Goal: Task Accomplishment & Management: Manage account settings

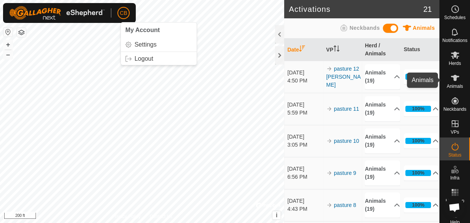
click at [453, 76] on icon at bounding box center [455, 78] width 8 height 6
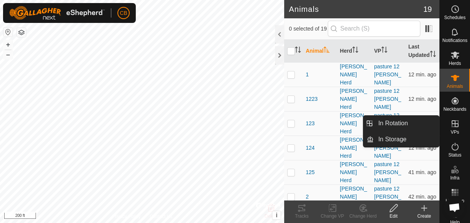
click at [456, 122] on icon at bounding box center [454, 123] width 9 height 9
click at [398, 125] on link "In Rotation" at bounding box center [405, 123] width 65 height 15
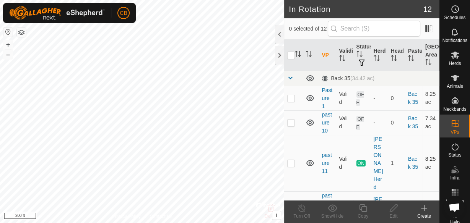
click at [292, 160] on p-checkbox at bounding box center [291, 163] width 8 height 6
checkbox input "true"
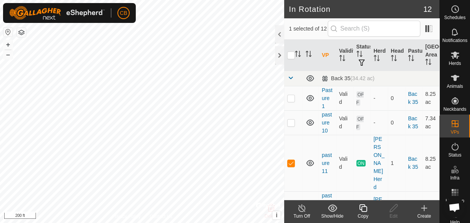
click at [291, 221] on p-checkbox at bounding box center [291, 224] width 8 height 6
checkbox input "true"
click at [292, 160] on p-checkbox at bounding box center [291, 163] width 8 height 6
checkbox input "false"
click at [294, 192] on td at bounding box center [293, 224] width 18 height 65
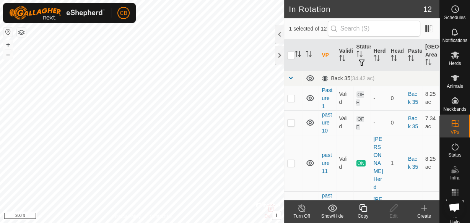
checkbox input "false"
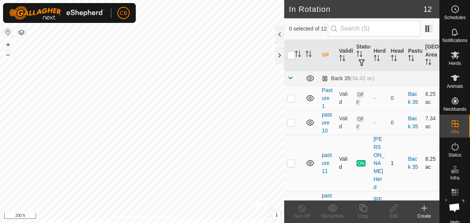
click at [290, 160] on p-checkbox at bounding box center [291, 163] width 8 height 6
checkbox input "true"
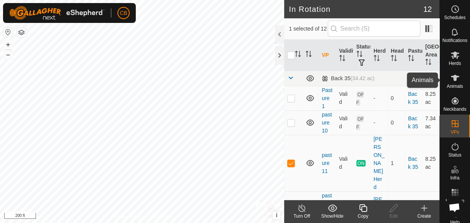
click at [452, 77] on icon at bounding box center [455, 78] width 8 height 6
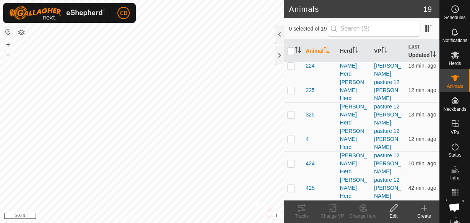
scroll to position [155, 0]
click at [294, 186] on p-checkbox at bounding box center [291, 189] width 8 height 6
checkbox input "true"
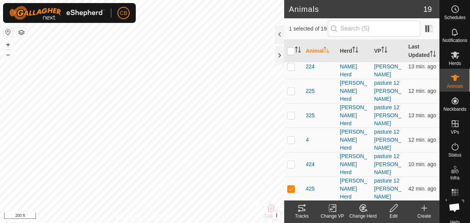
click at [298, 208] on icon at bounding box center [301, 208] width 9 height 9
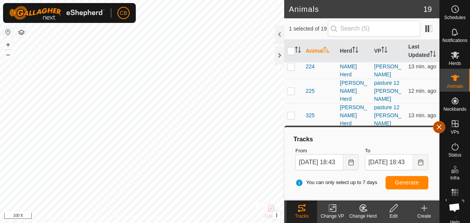
click at [440, 127] on button "button" at bounding box center [439, 127] width 12 height 12
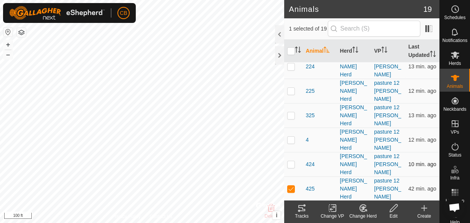
click at [289, 161] on p-checkbox at bounding box center [291, 164] width 8 height 6
checkbox input "true"
click at [290, 177] on td at bounding box center [293, 189] width 18 height 24
checkbox input "false"
click at [305, 210] on icon at bounding box center [301, 208] width 9 height 9
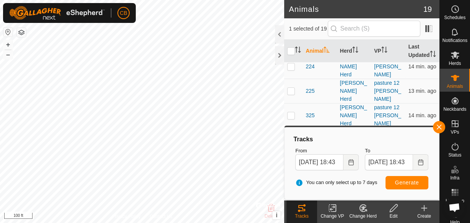
click at [290, 161] on p-checkbox at bounding box center [291, 164] width 8 height 6
checkbox input "false"
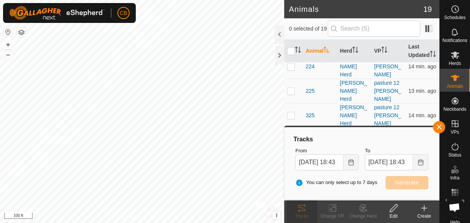
click at [290, 137] on p-checkbox at bounding box center [291, 140] width 8 height 6
checkbox input "true"
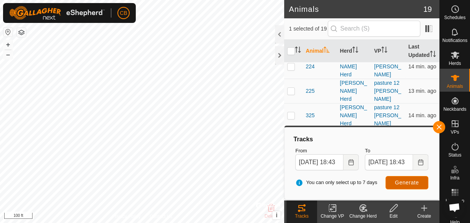
click at [402, 186] on button "Generate" at bounding box center [406, 182] width 43 height 13
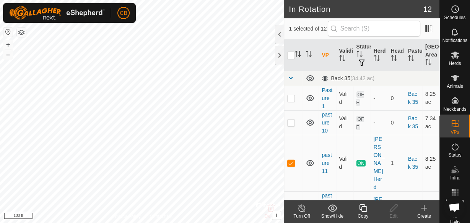
click at [291, 154] on td at bounding box center [293, 163] width 18 height 57
checkbox input "false"
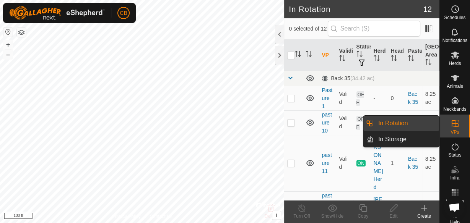
click at [418, 127] on link "In Rotation" at bounding box center [405, 123] width 65 height 15
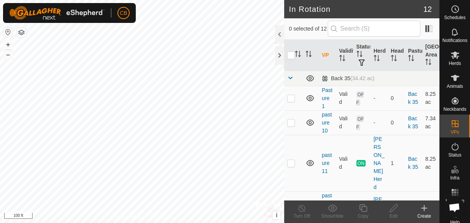
click at [291, 221] on p-checkbox at bounding box center [291, 224] width 8 height 6
checkbox input "true"
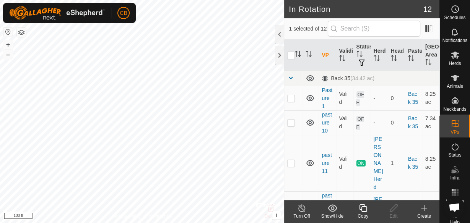
click at [302, 207] on icon at bounding box center [302, 208] width 10 height 9
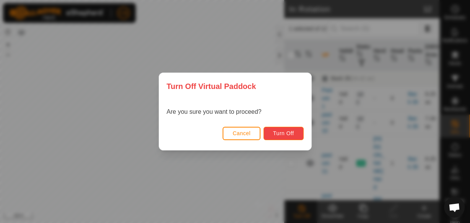
click at [277, 132] on span "Turn Off" at bounding box center [283, 133] width 21 height 6
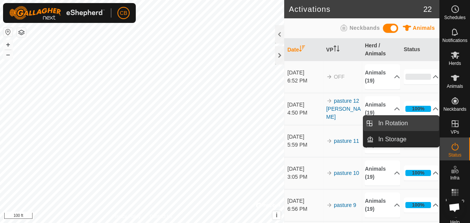
click at [411, 123] on link "In Rotation" at bounding box center [405, 123] width 65 height 15
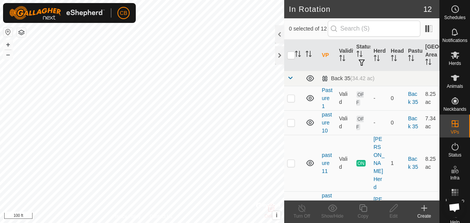
click at [289, 221] on p-checkbox at bounding box center [291, 224] width 8 height 6
checkbox input "true"
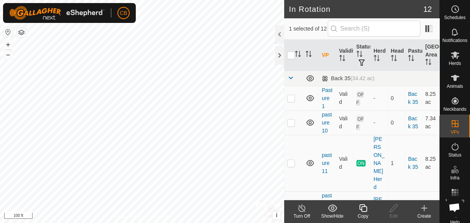
click at [424, 208] on icon at bounding box center [424, 208] width 0 height 5
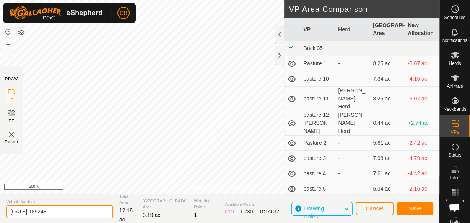
click at [64, 211] on input "2025-09-05 185248" at bounding box center [59, 211] width 107 height 13
type input "2"
type input "pasture 13 [PERSON_NAME]"
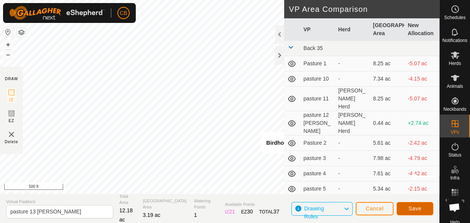
click at [411, 210] on span "Save" at bounding box center [414, 209] width 13 height 6
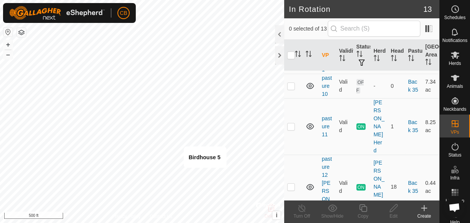
scroll to position [49, 0]
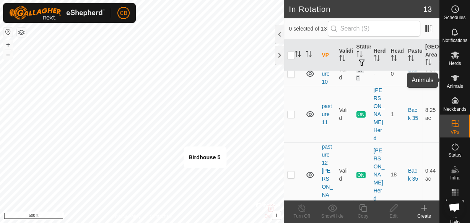
click at [457, 80] on es-animals-svg-icon at bounding box center [455, 78] width 14 height 12
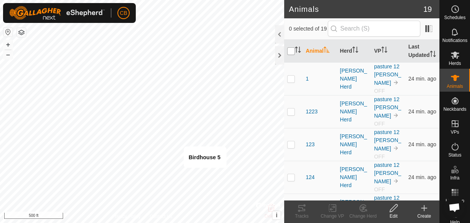
click at [291, 55] on input "checkbox" at bounding box center [291, 51] width 8 height 8
checkbox input "true"
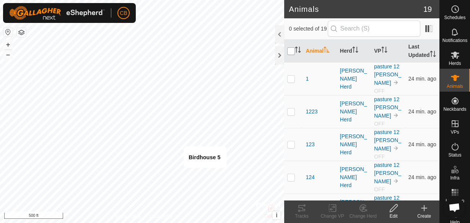
checkbox input "true"
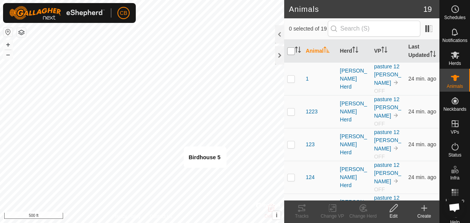
checkbox input "true"
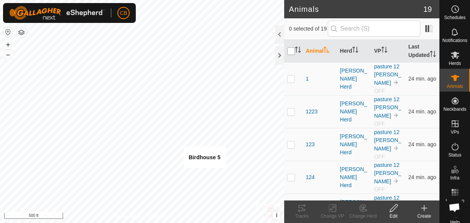
checkbox input "true"
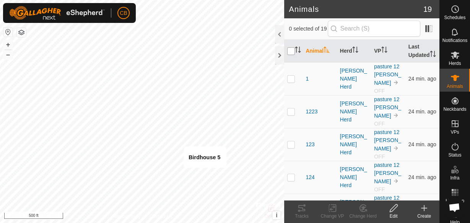
checkbox input "true"
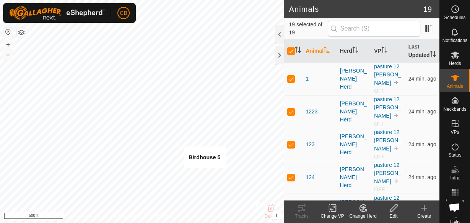
click at [329, 212] on icon at bounding box center [333, 208] width 10 height 9
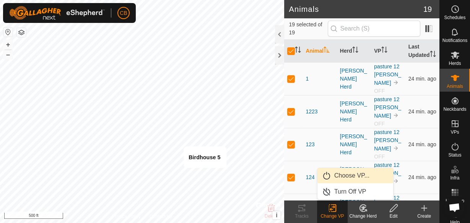
click at [343, 179] on link "Choose VP..." at bounding box center [355, 175] width 76 height 15
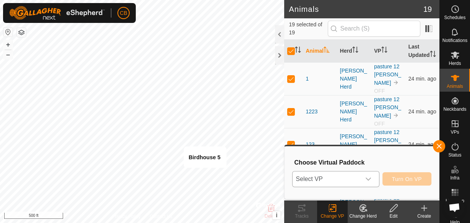
click at [368, 179] on icon "dropdown trigger" at bounding box center [368, 179] width 6 height 6
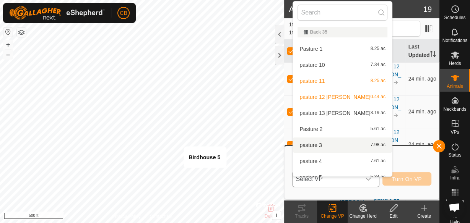
scroll to position [8, 0]
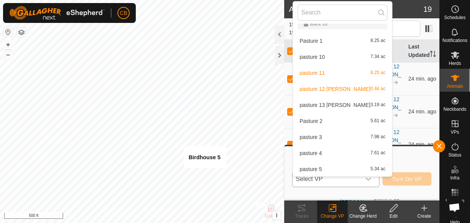
click at [341, 105] on li "pasture 13 woods 3.19 ac" at bounding box center [342, 104] width 99 height 15
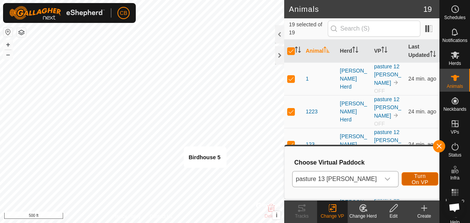
click at [411, 178] on span "Turn On VP" at bounding box center [420, 179] width 18 height 12
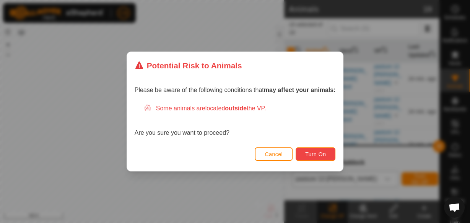
click at [325, 156] on span "Turn On" at bounding box center [315, 154] width 21 height 6
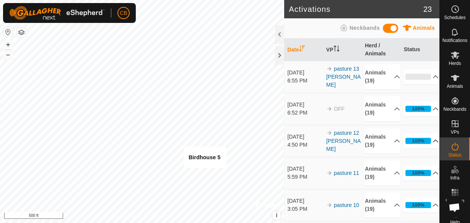
click at [427, 140] on p-accordion-header "100%" at bounding box center [421, 140] width 35 height 15
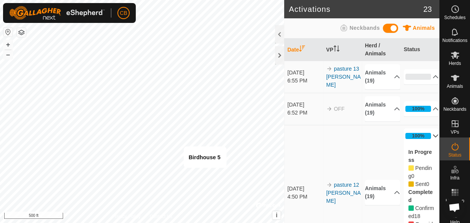
scroll to position [161, 0]
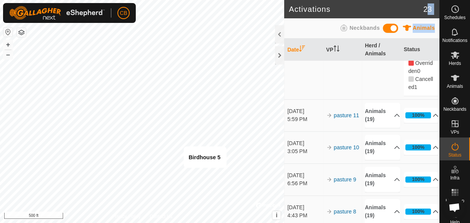
drag, startPoint x: 428, startPoint y: 10, endPoint x: 435, endPoint y: 37, distance: 28.5
click at [435, 37] on article "Activations 23 Animals Neckbands Date VP Herd / Animals Status Sep 5, 2025 6:55…" at bounding box center [361, 111] width 155 height 223
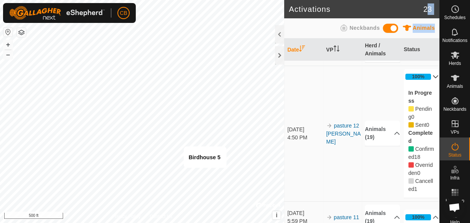
scroll to position [43, 0]
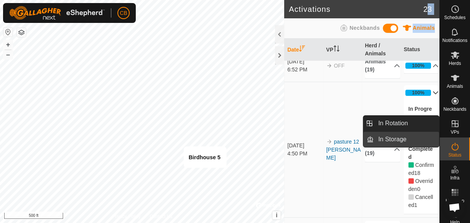
click at [420, 141] on link "In Storage" at bounding box center [405, 139] width 65 height 15
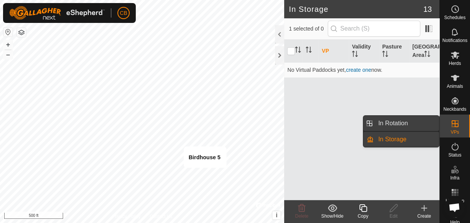
click at [404, 122] on link "In Rotation" at bounding box center [405, 123] width 65 height 15
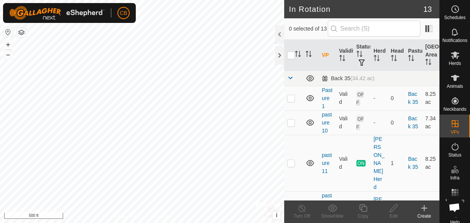
click at [291, 221] on p-checkbox at bounding box center [291, 224] width 8 height 6
checkbox input "true"
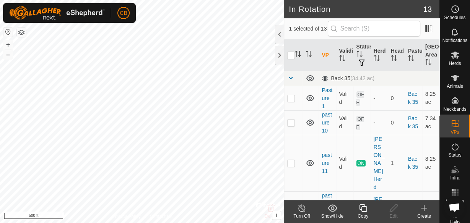
click at [359, 221] on span "ON" at bounding box center [360, 224] width 9 height 6
click at [455, 81] on icon at bounding box center [454, 77] width 9 height 9
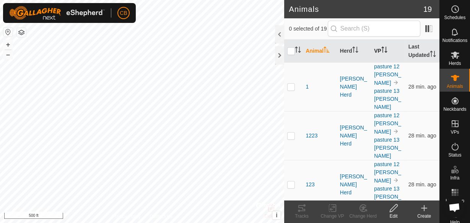
click at [377, 53] on th "VP" at bounding box center [388, 51] width 34 height 23
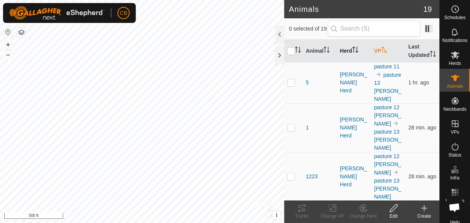
click at [349, 52] on th "Herd" at bounding box center [354, 51] width 34 height 23
click at [320, 54] on th "Animal" at bounding box center [319, 51] width 34 height 23
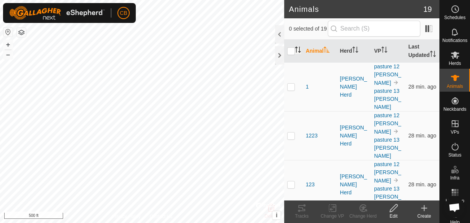
click at [297, 53] on icon "Activate to sort" at bounding box center [298, 50] width 6 height 6
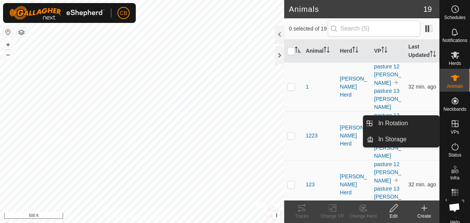
click at [453, 123] on icon at bounding box center [454, 123] width 7 height 7
click at [397, 125] on link "In Rotation" at bounding box center [405, 123] width 65 height 15
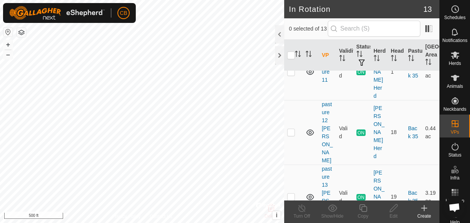
scroll to position [98, 0]
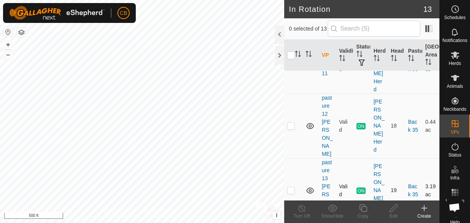
click at [295, 187] on p-tablecheckbox at bounding box center [291, 190] width 8 height 6
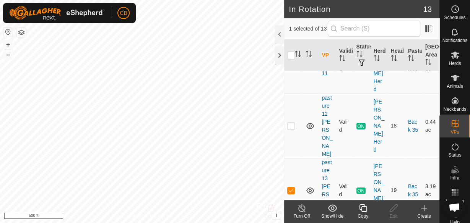
click at [294, 187] on p-checkbox at bounding box center [291, 190] width 8 height 6
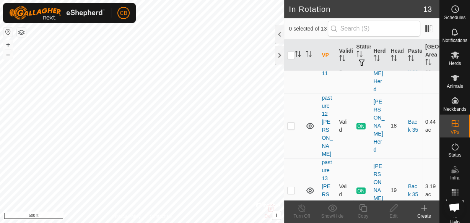
checkbox input "false"
click at [289, 123] on p-checkbox at bounding box center [291, 126] width 8 height 6
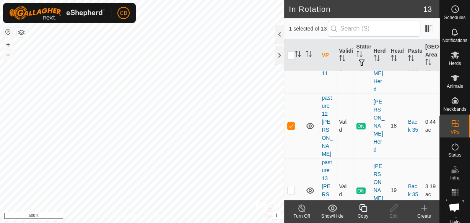
checkbox input "true"
click at [289, 187] on p-checkbox at bounding box center [291, 190] width 8 height 6
checkbox input "true"
click at [291, 123] on p-checkbox at bounding box center [291, 126] width 8 height 6
checkbox input "false"
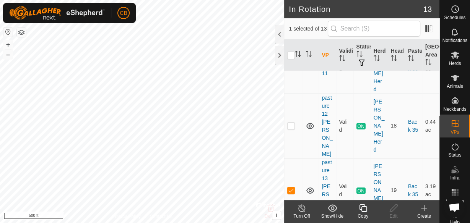
click at [424, 208] on icon at bounding box center [423, 208] width 5 height 0
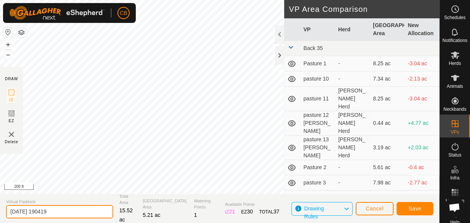
drag, startPoint x: 57, startPoint y: 214, endPoint x: 6, endPoint y: 209, distance: 51.1
click at [6, 209] on input "2025-09-05 190419" at bounding box center [59, 211] width 107 height 13
type input "Pasture 12.1 [PERSON_NAME]"
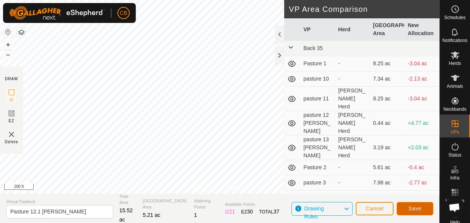
click at [414, 209] on span "Save" at bounding box center [414, 209] width 13 height 6
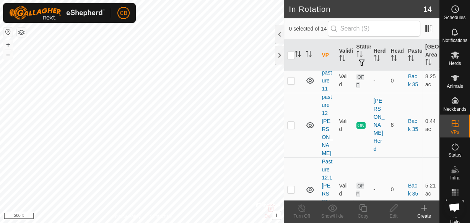
scroll to position [69, 0]
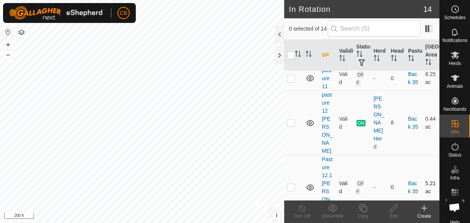
click at [289, 184] on p-checkbox at bounding box center [291, 187] width 8 height 6
checkbox input "true"
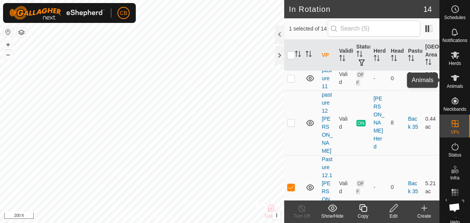
click at [455, 76] on icon at bounding box center [455, 78] width 8 height 6
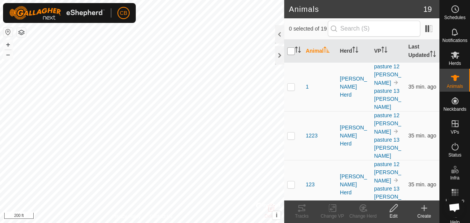
click at [293, 54] on input "checkbox" at bounding box center [291, 51] width 8 height 8
checkbox input "true"
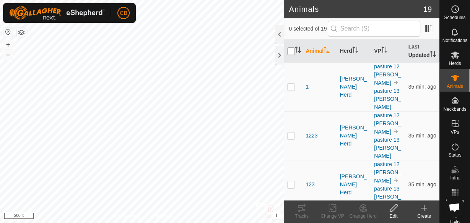
checkbox input "true"
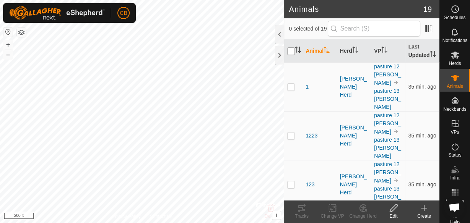
checkbox input "true"
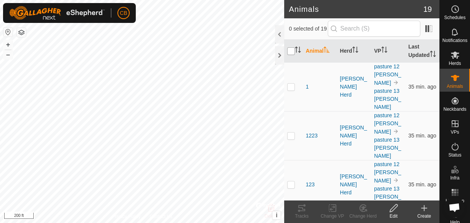
checkbox input "true"
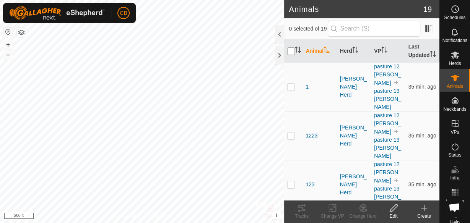
checkbox input "true"
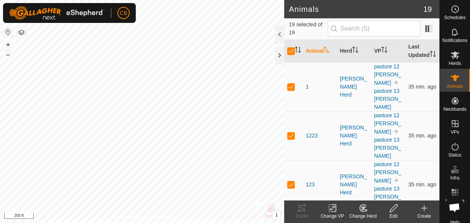
click at [332, 208] on icon at bounding box center [333, 208] width 10 height 9
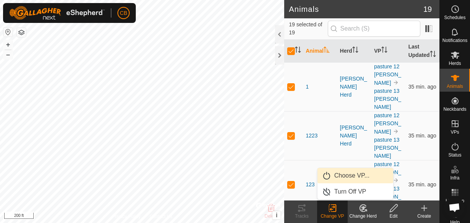
click at [343, 175] on link "Choose VP..." at bounding box center [355, 175] width 76 height 15
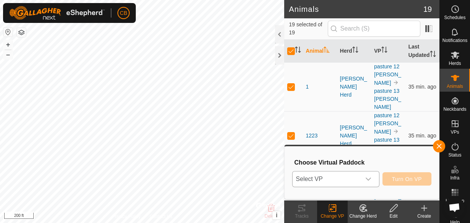
click at [364, 179] on div "dropdown trigger" at bounding box center [367, 179] width 15 height 15
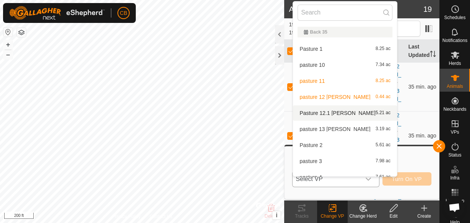
click at [336, 114] on li "Pasture 12.1 woods 5.21 ac" at bounding box center [345, 113] width 104 height 15
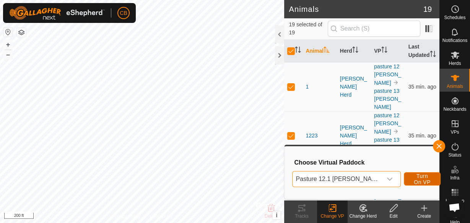
click at [413, 180] on span "Turn On VP" at bounding box center [422, 179] width 18 height 12
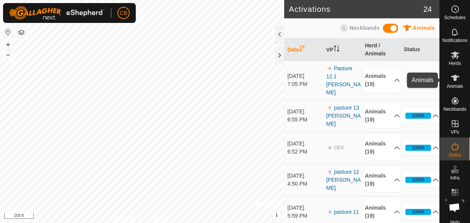
click at [452, 79] on icon at bounding box center [455, 78] width 8 height 6
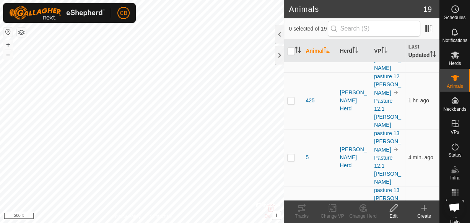
scroll to position [646, 0]
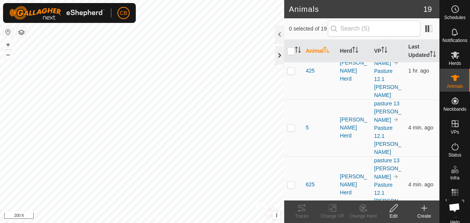
click at [281, 55] on div at bounding box center [279, 55] width 9 height 18
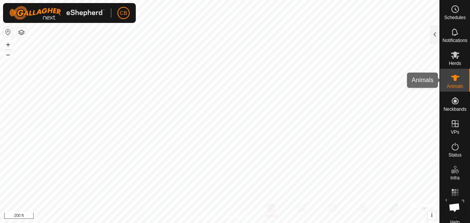
click at [451, 77] on icon at bounding box center [455, 78] width 8 height 6
click at [432, 28] on div at bounding box center [434, 34] width 9 height 18
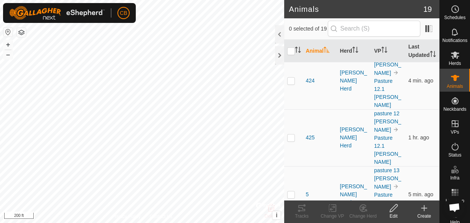
scroll to position [585, 0]
